Goal: Task Accomplishment & Management: Use online tool/utility

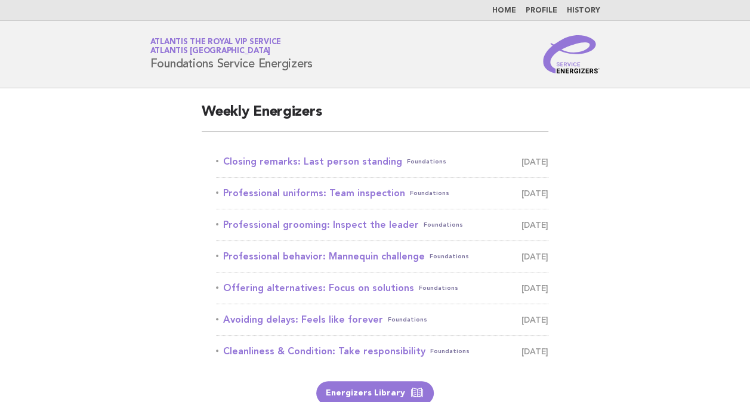
click at [373, 108] on h2 "Weekly Energizers" at bounding box center [375, 117] width 347 height 29
click at [364, 163] on link "Closing remarks: Last person standing Foundations September 2" at bounding box center [382, 161] width 332 height 17
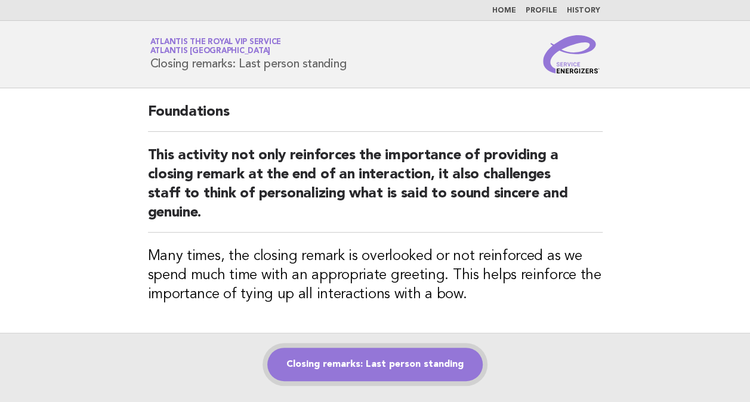
click at [400, 352] on link "Closing remarks: Last person standing" at bounding box center [374, 364] width 215 height 33
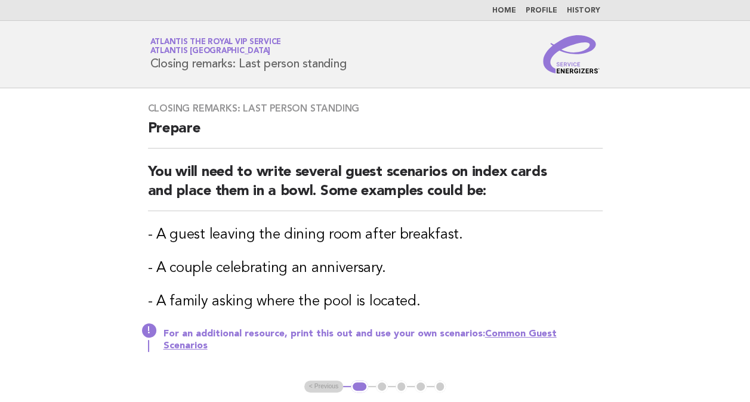
scroll to position [157, 0]
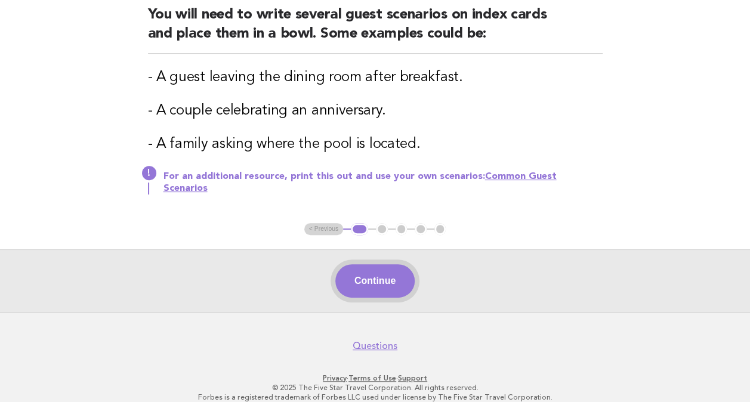
click at [387, 279] on button "Continue" at bounding box center [374, 280] width 79 height 33
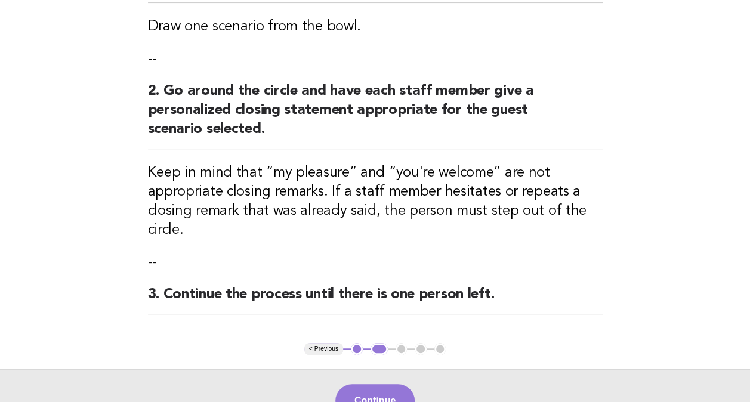
scroll to position [321, 0]
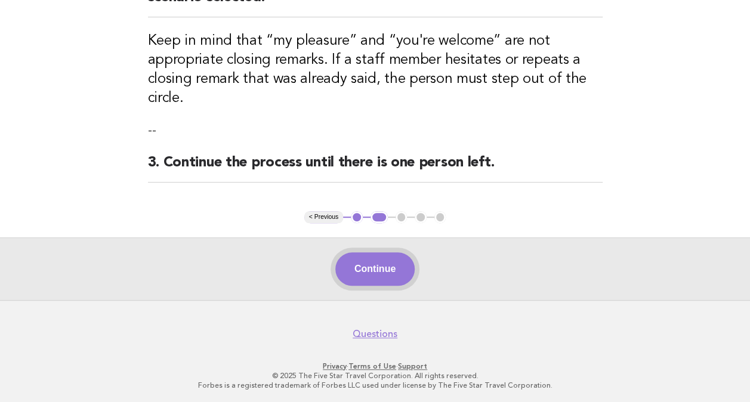
click at [382, 255] on button "Continue" at bounding box center [374, 268] width 79 height 33
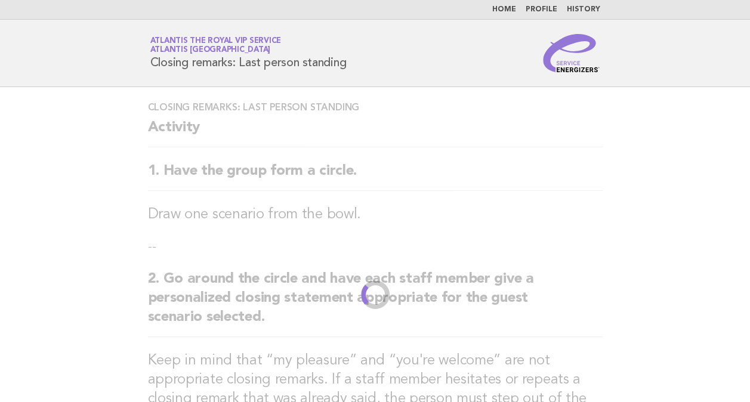
scroll to position [0, 0]
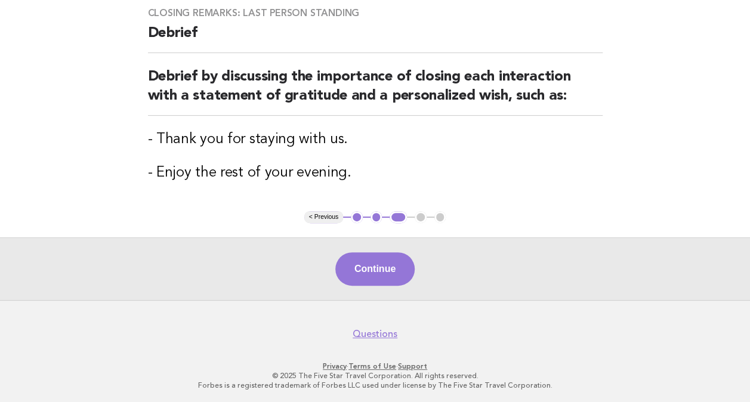
click at [382, 268] on button "Continue" at bounding box center [374, 268] width 79 height 33
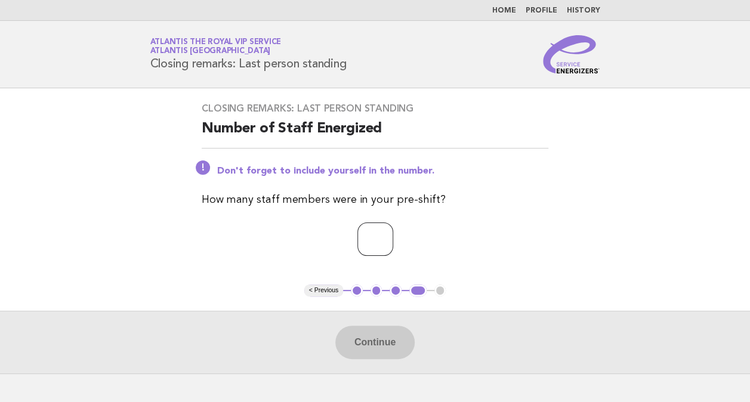
click at [365, 245] on input "number" at bounding box center [375, 238] width 36 height 33
type input "*"
click at [385, 327] on button "Continue" at bounding box center [374, 342] width 79 height 33
